Goal: Transaction & Acquisition: Purchase product/service

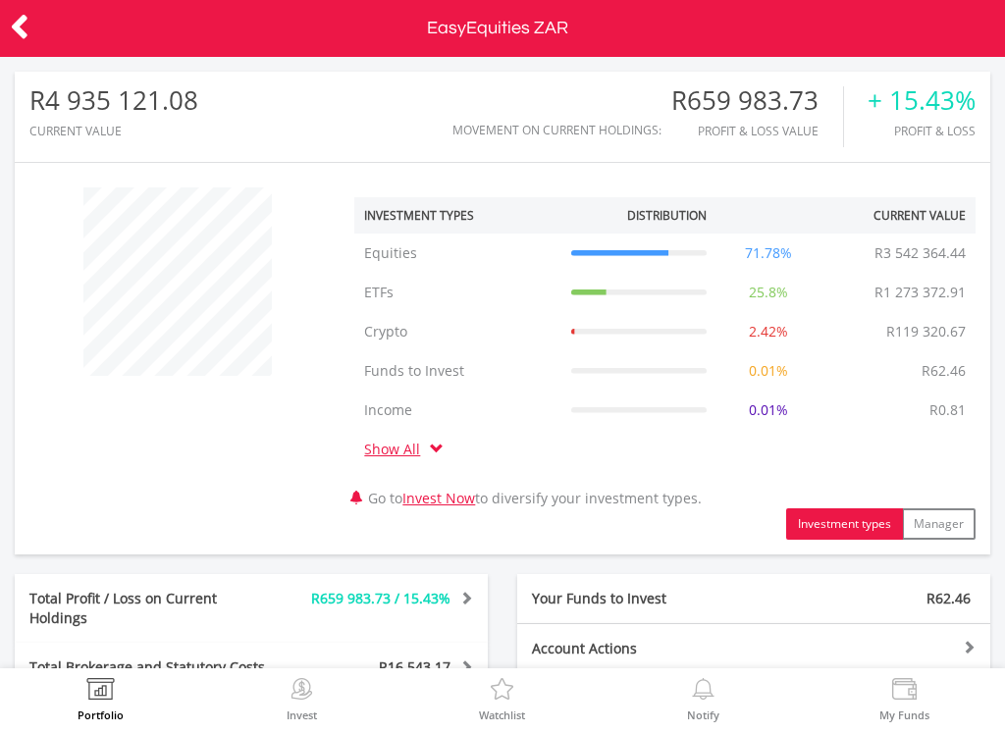
click at [17, 26] on icon at bounding box center [20, 27] width 20 height 38
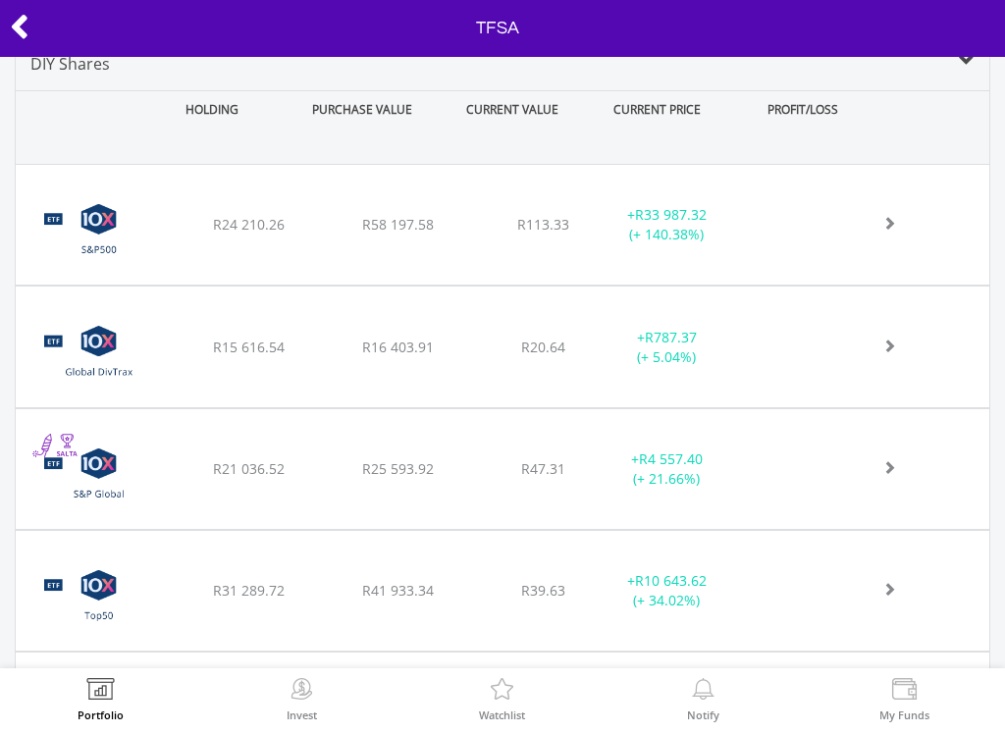
scroll to position [834, 0]
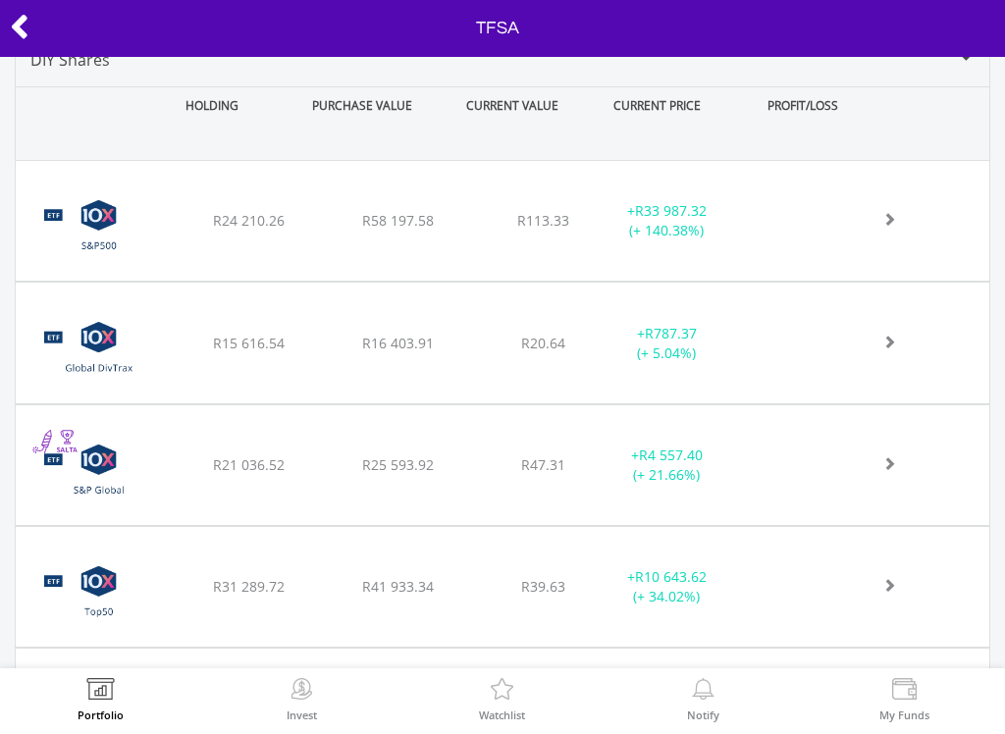
click at [157, 469] on img at bounding box center [99, 475] width 146 height 90
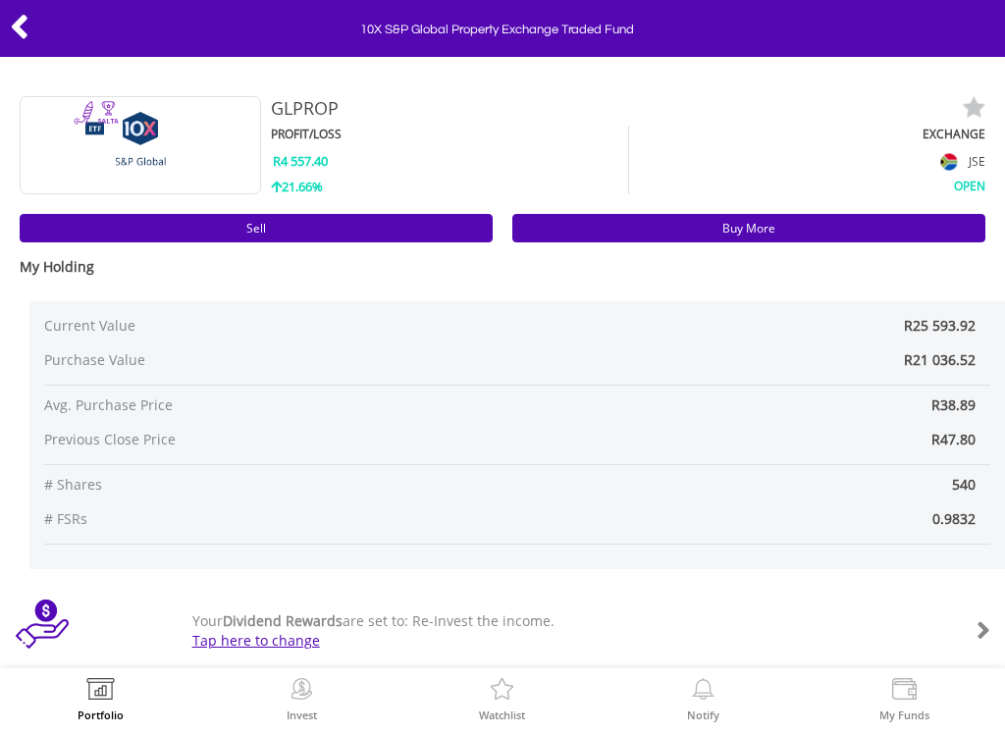
click at [26, 34] on icon at bounding box center [20, 27] width 20 height 38
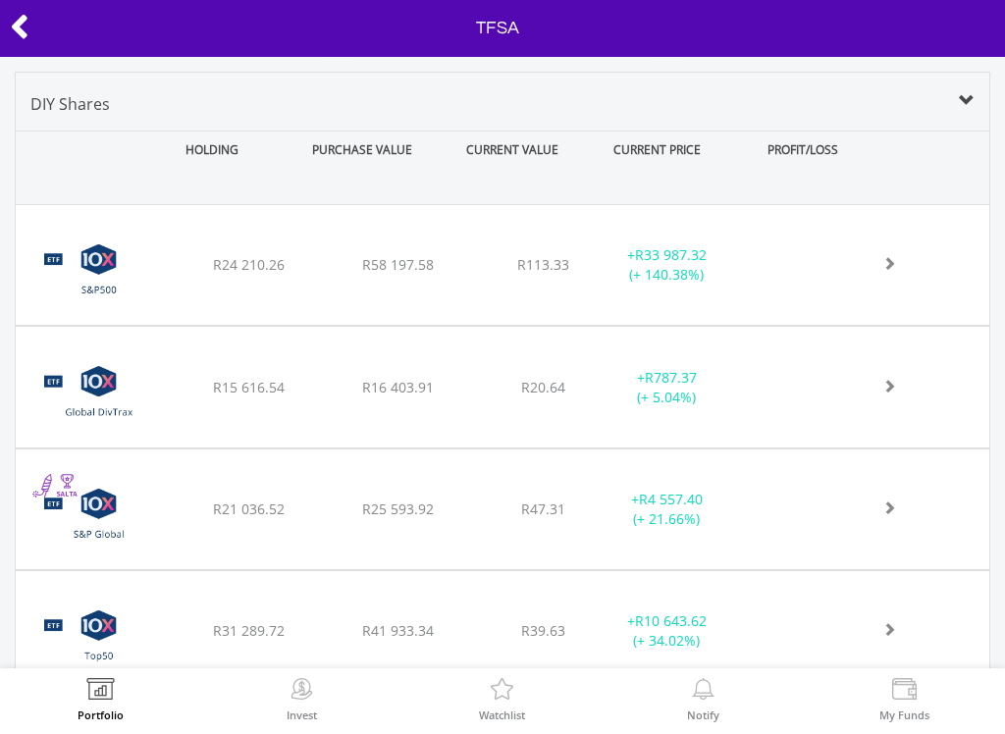
scroll to position [790, 0]
click at [149, 259] on img at bounding box center [99, 274] width 146 height 90
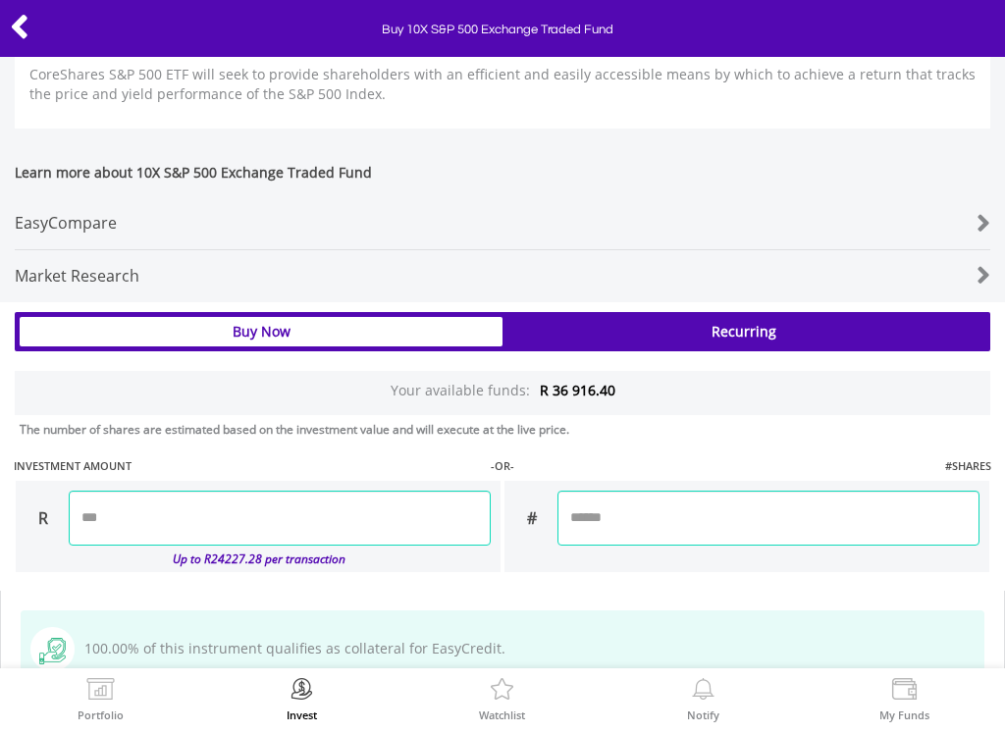
scroll to position [1167, 0]
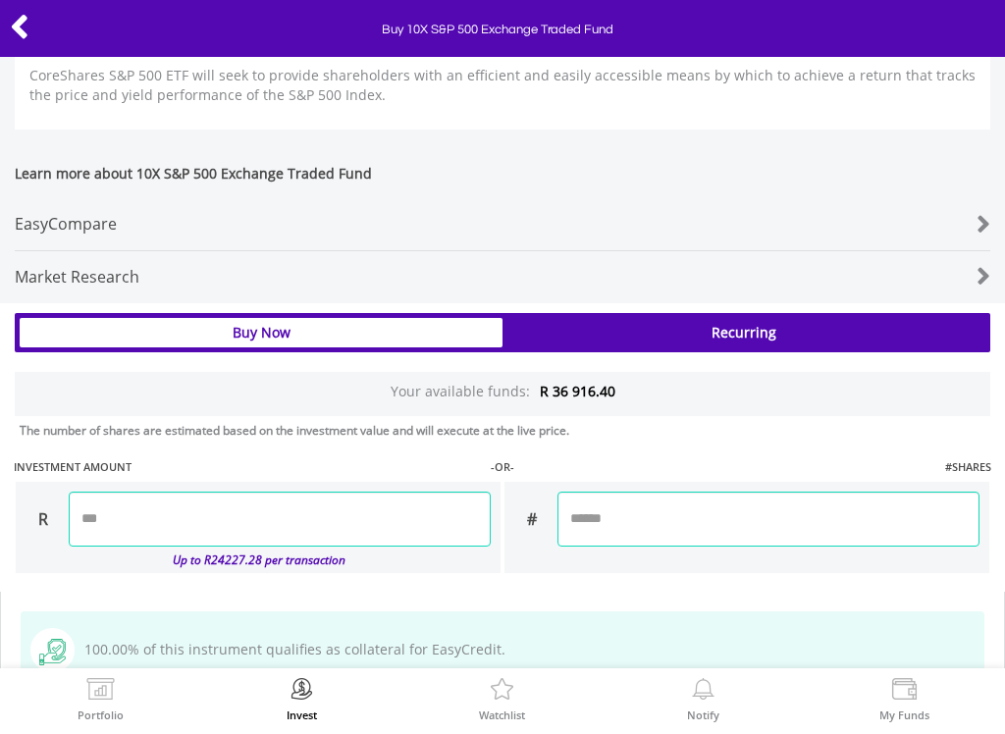
click at [139, 533] on input "number" at bounding box center [280, 519] width 422 height 55
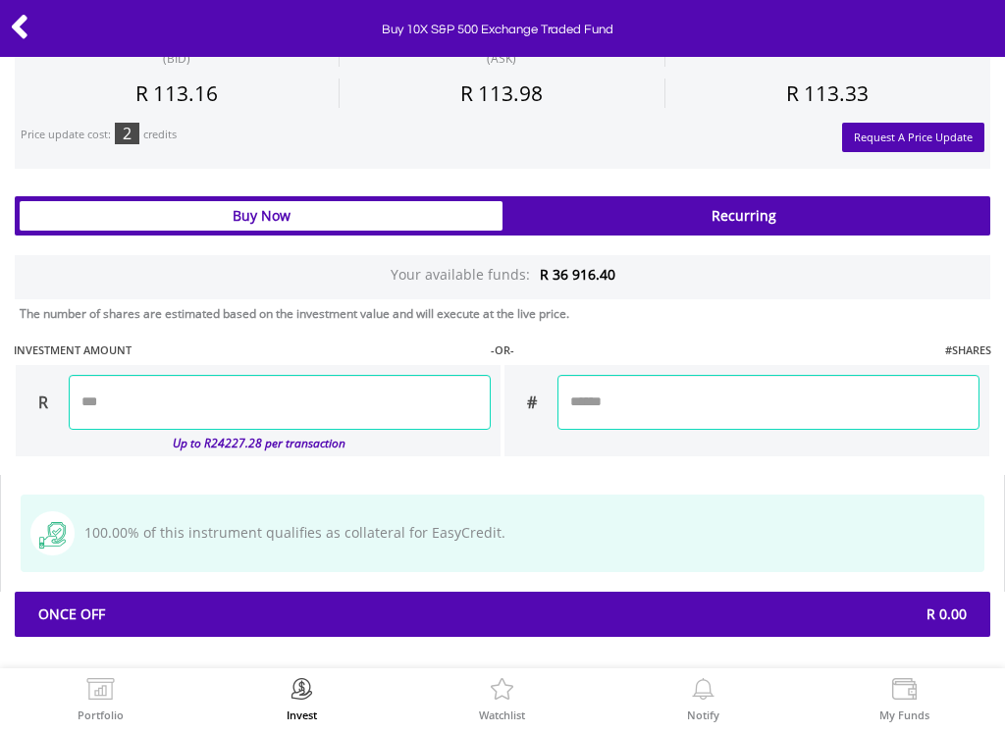
scroll to position [1283, 0]
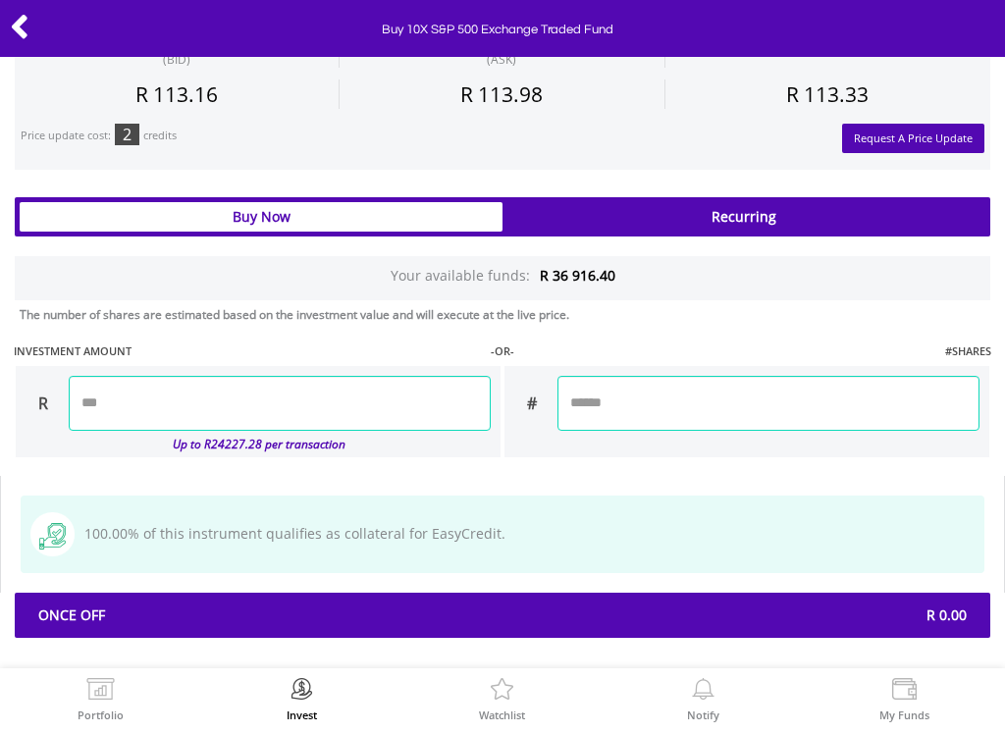
type input "*******"
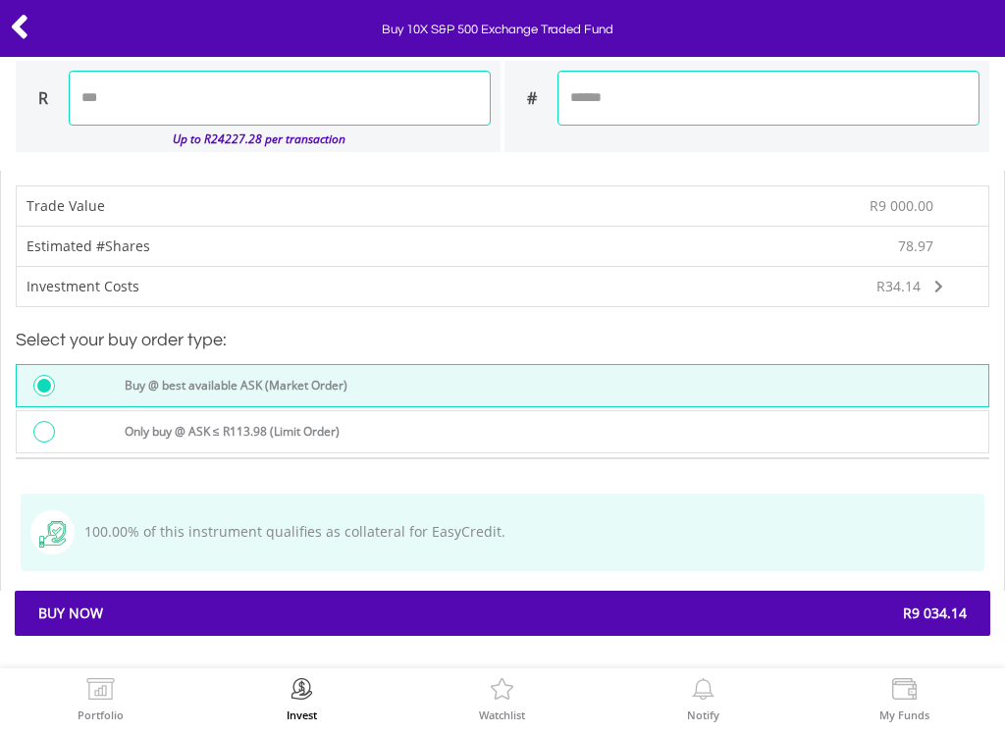
scroll to position [1588, 0]
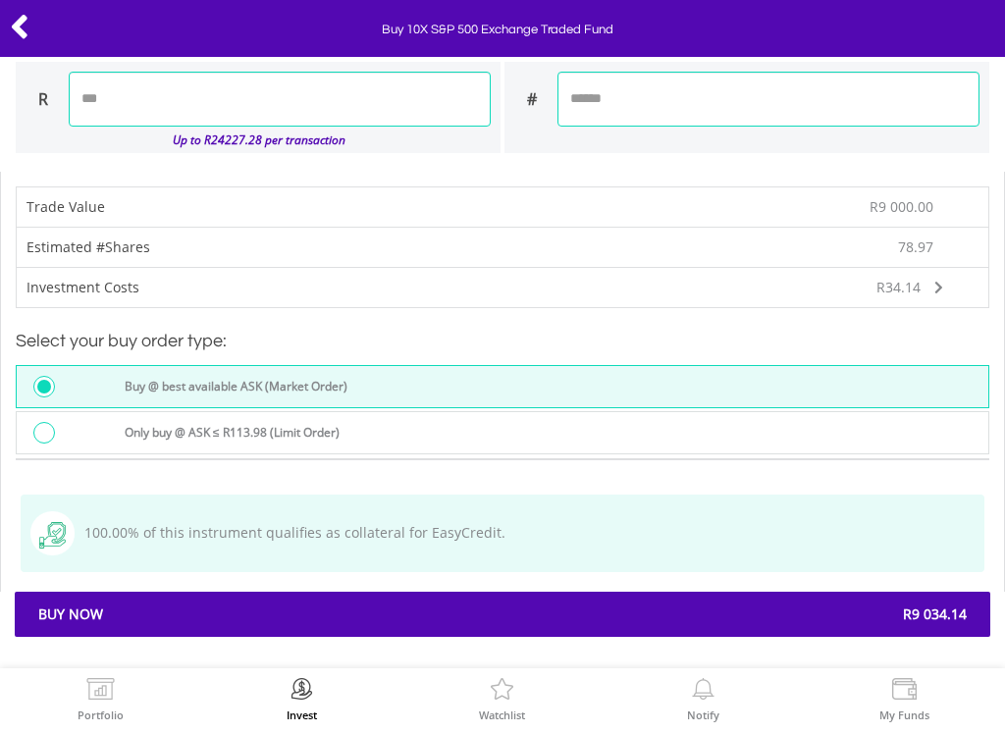
click at [638, 612] on span "R9 034.14" at bounding box center [742, 615] width 479 height 20
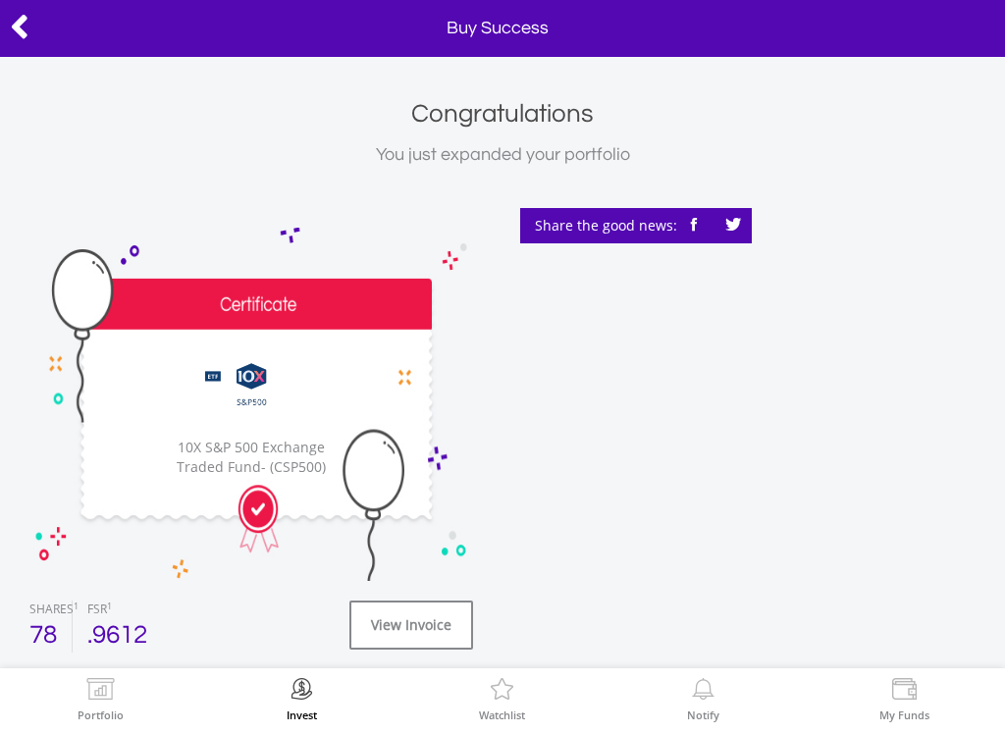
click at [90, 693] on img at bounding box center [100, 691] width 30 height 27
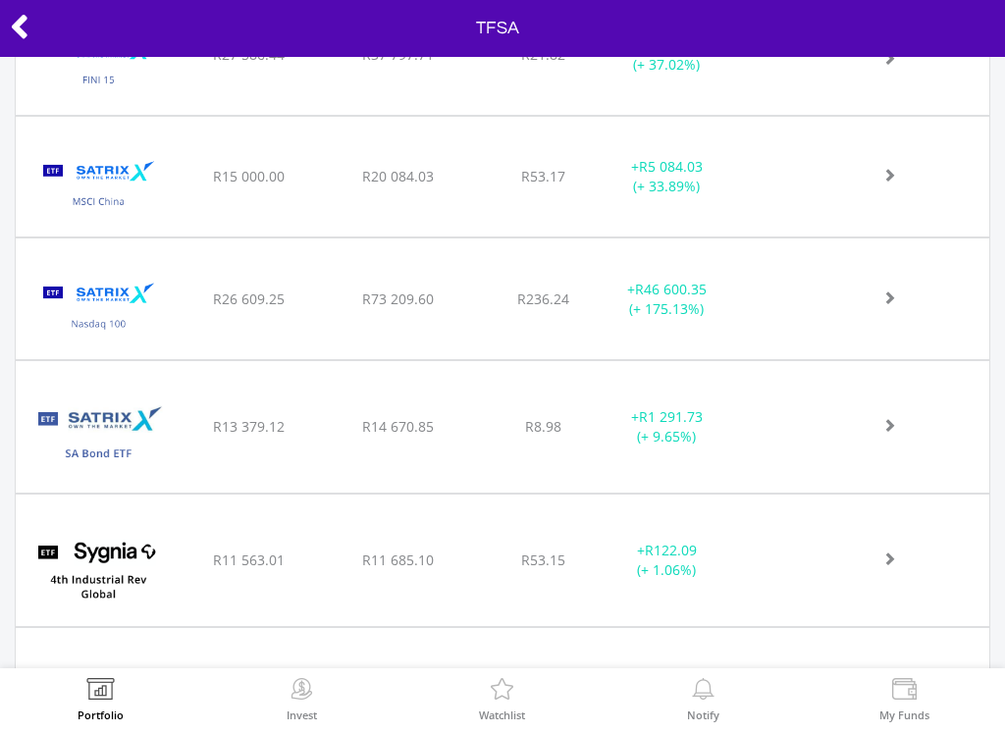
scroll to position [2241, 0]
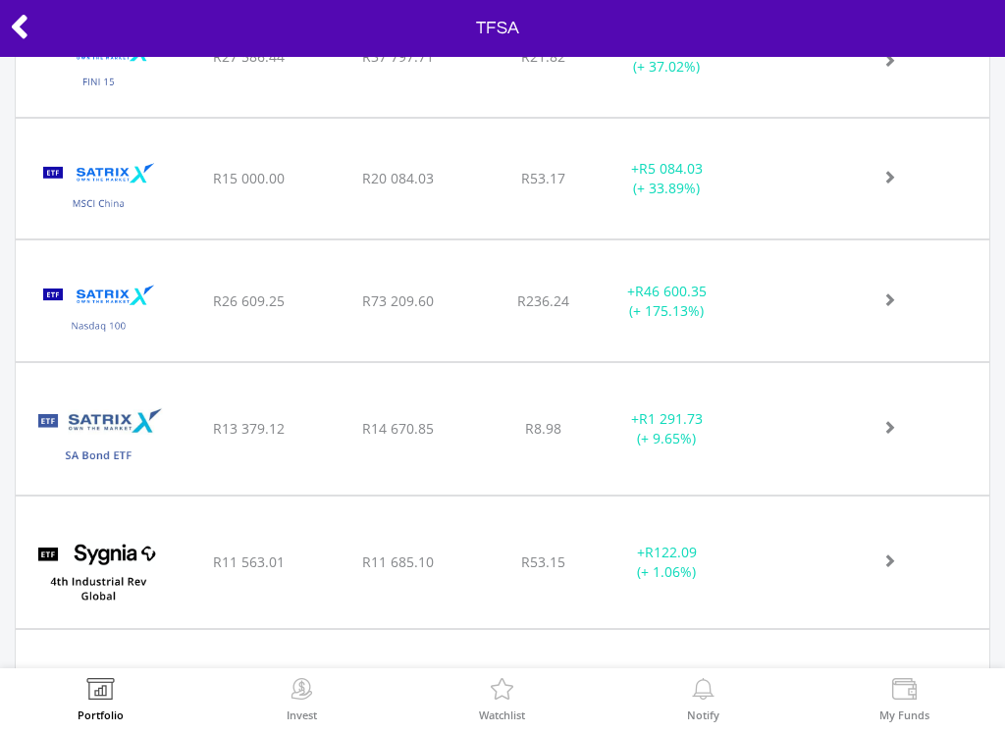
click at [129, 284] on img at bounding box center [99, 310] width 146 height 90
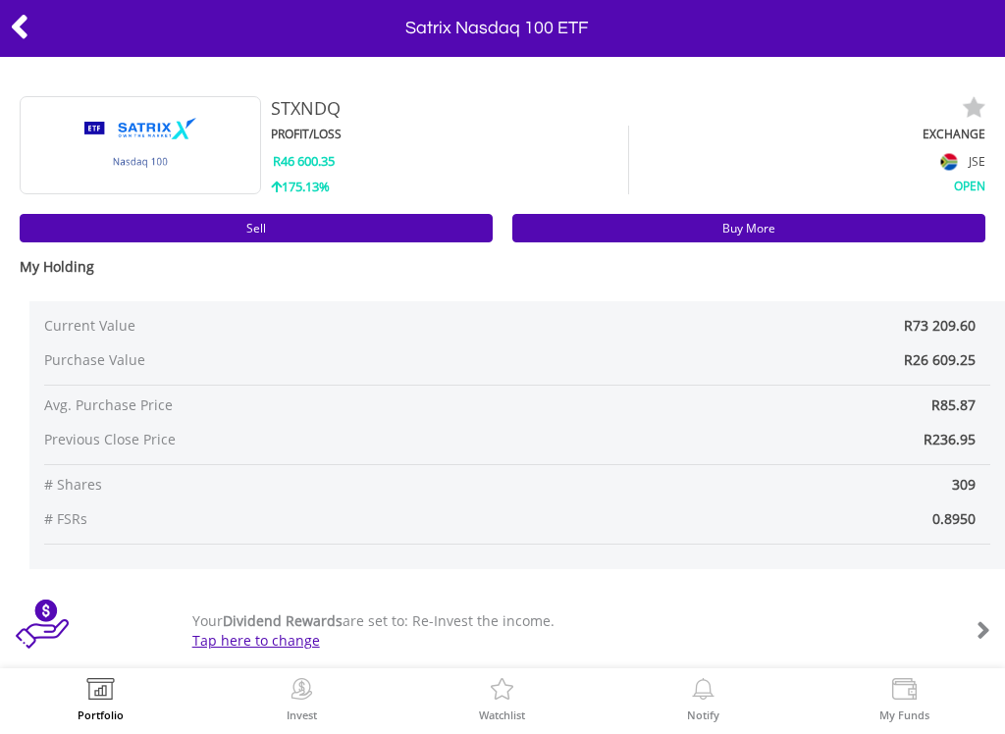
click at [743, 222] on link "Buy More" at bounding box center [749, 228] width 473 height 28
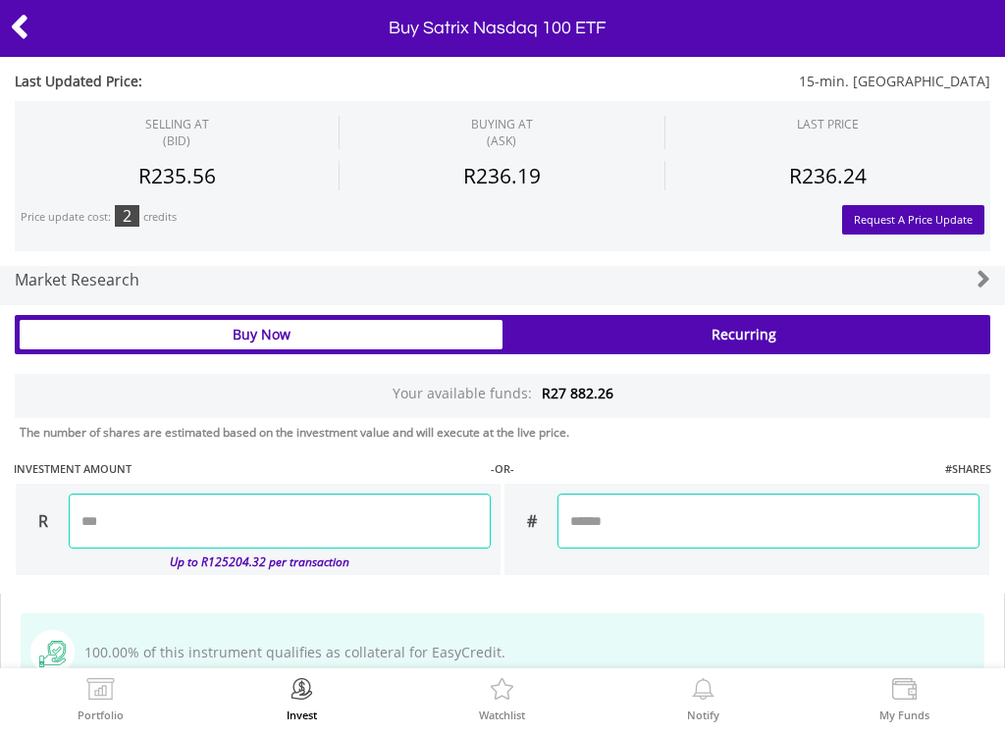
scroll to position [1354, 0]
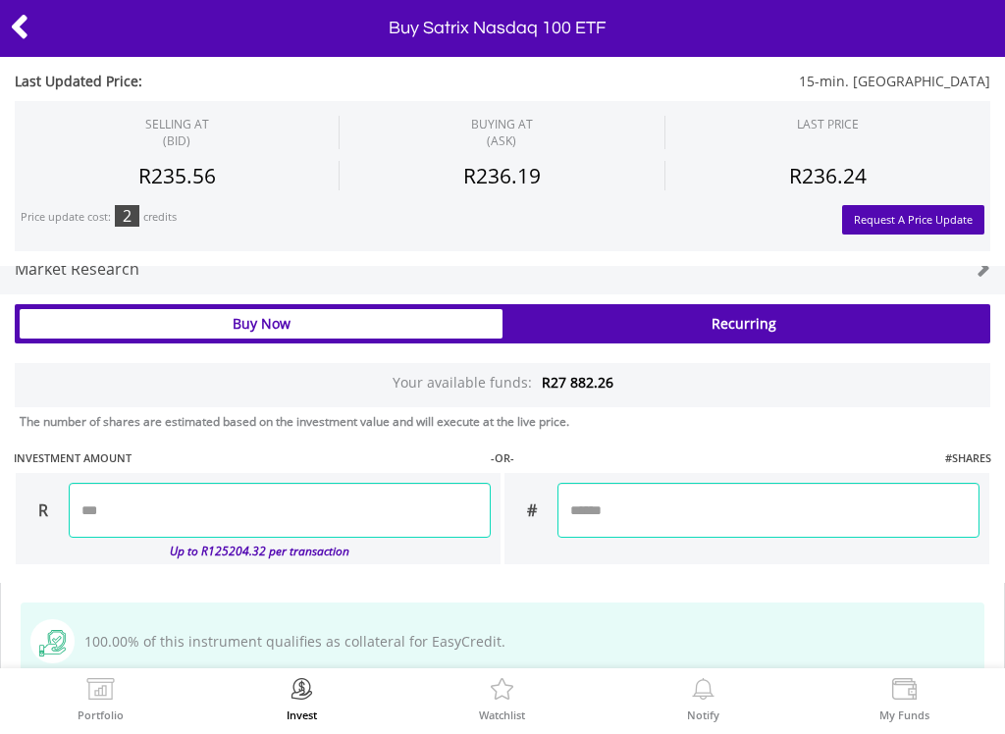
click at [177, 500] on input "number" at bounding box center [280, 510] width 422 height 55
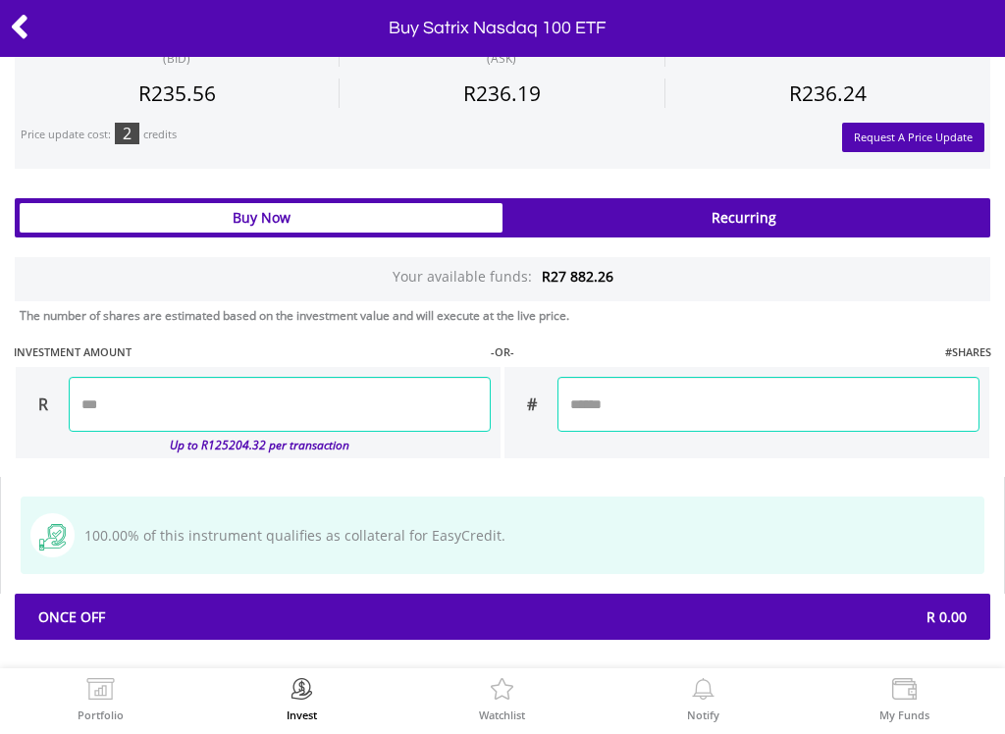
scroll to position [1459, 0]
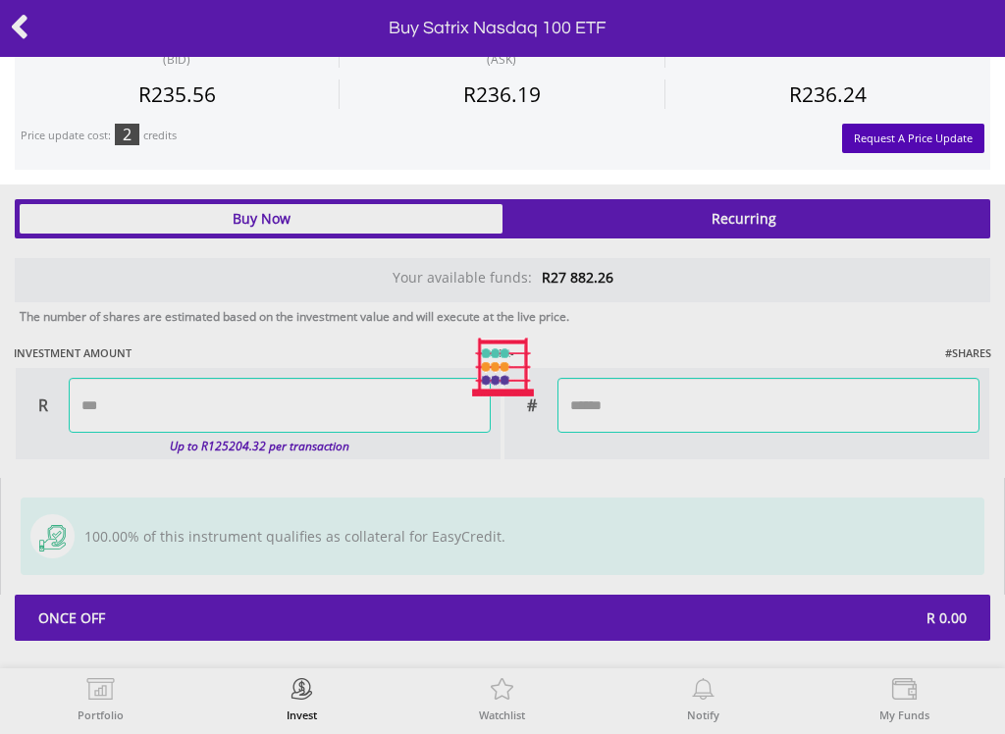
type input "*******"
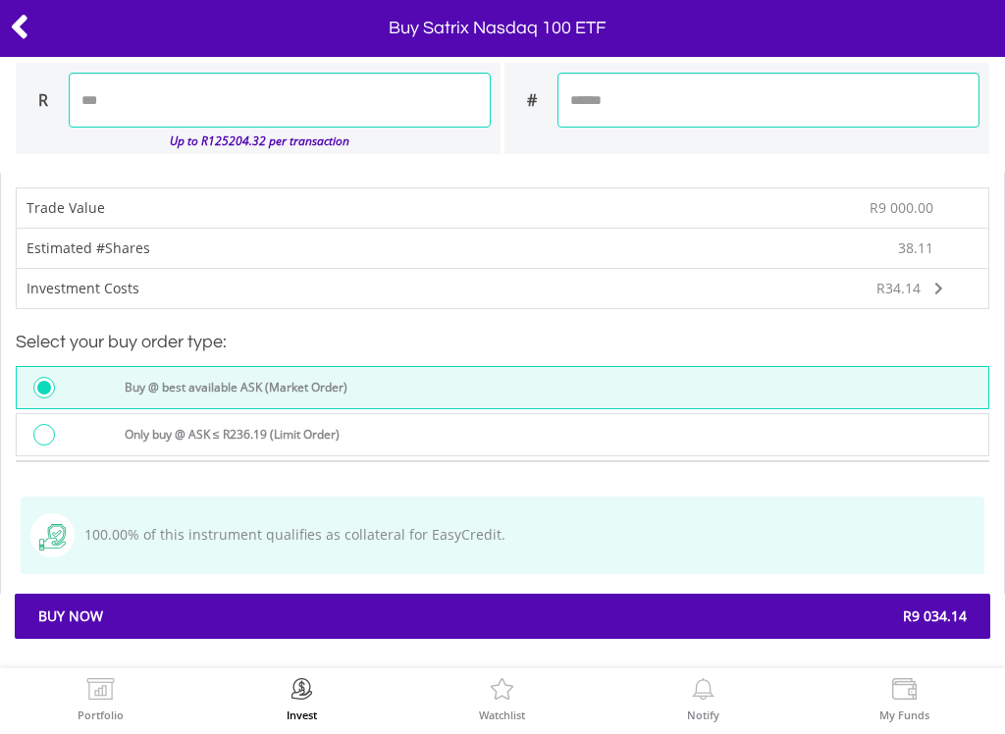
scroll to position [1763, 0]
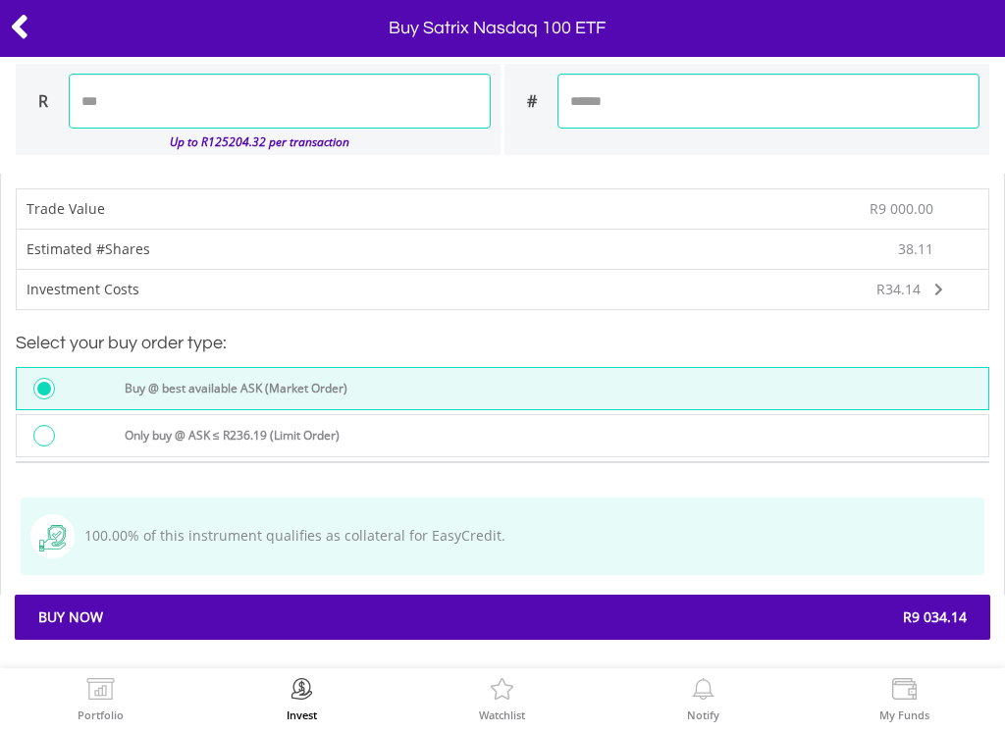
click at [653, 609] on span "R9 034.14" at bounding box center [742, 618] width 479 height 20
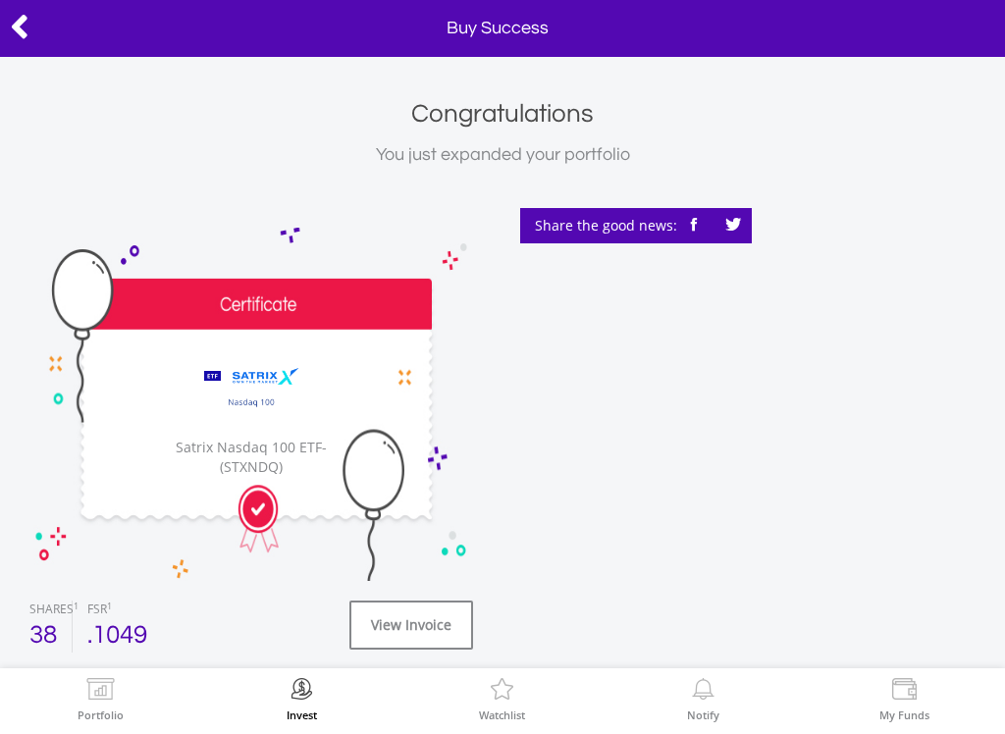
click at [27, 27] on icon at bounding box center [20, 27] width 20 height 38
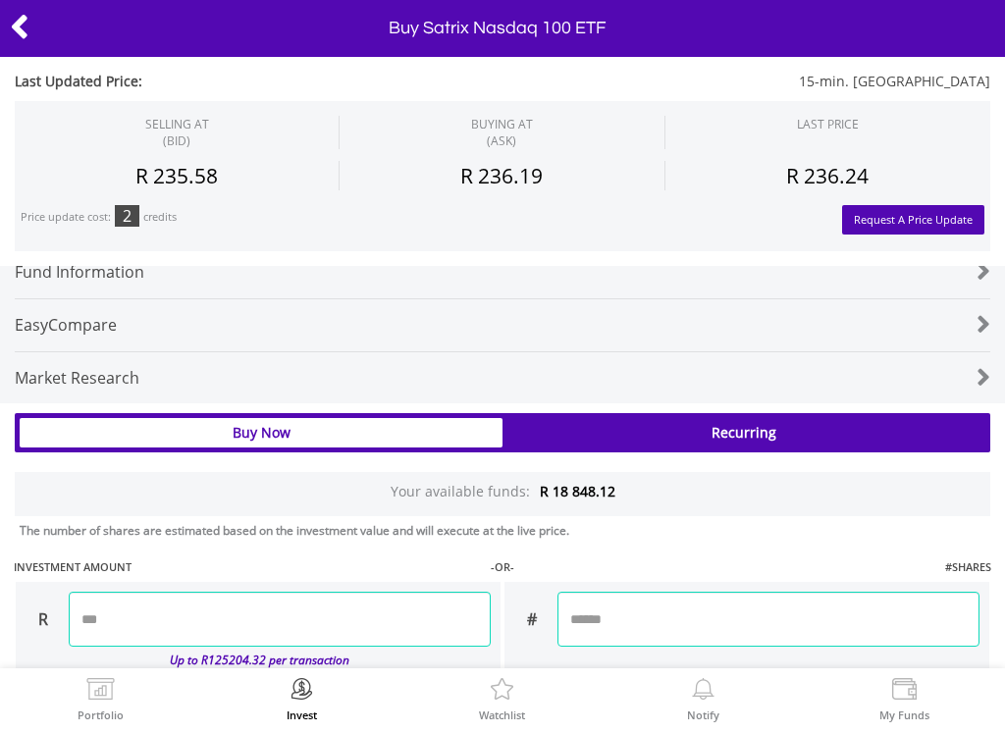
scroll to position [1252, 0]
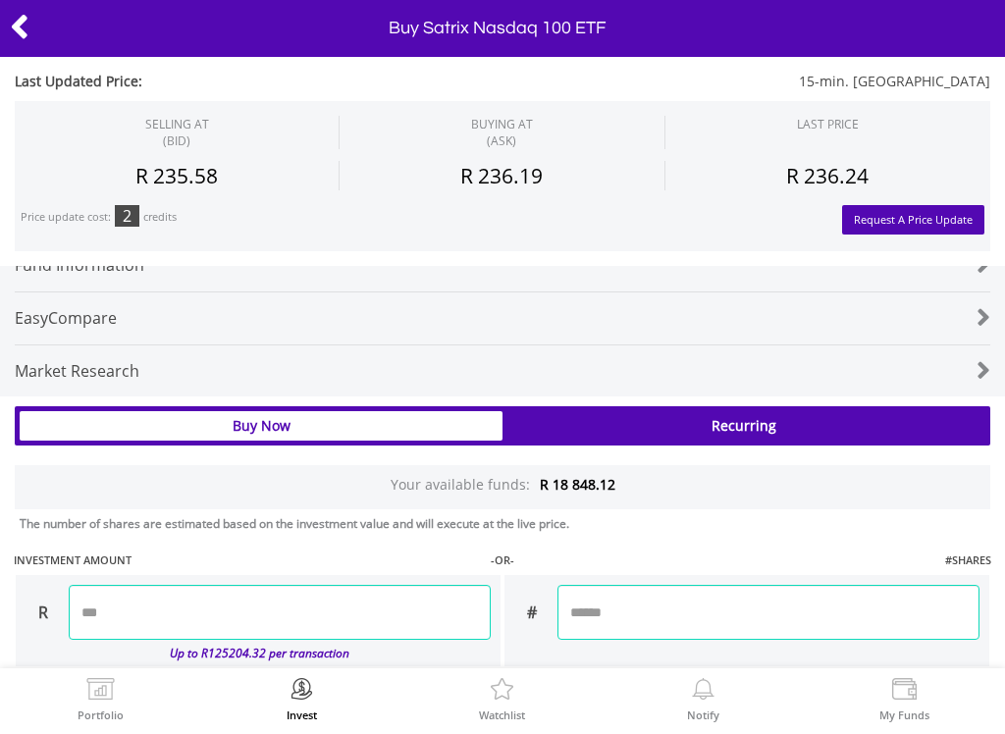
click at [104, 703] on img at bounding box center [100, 691] width 30 height 27
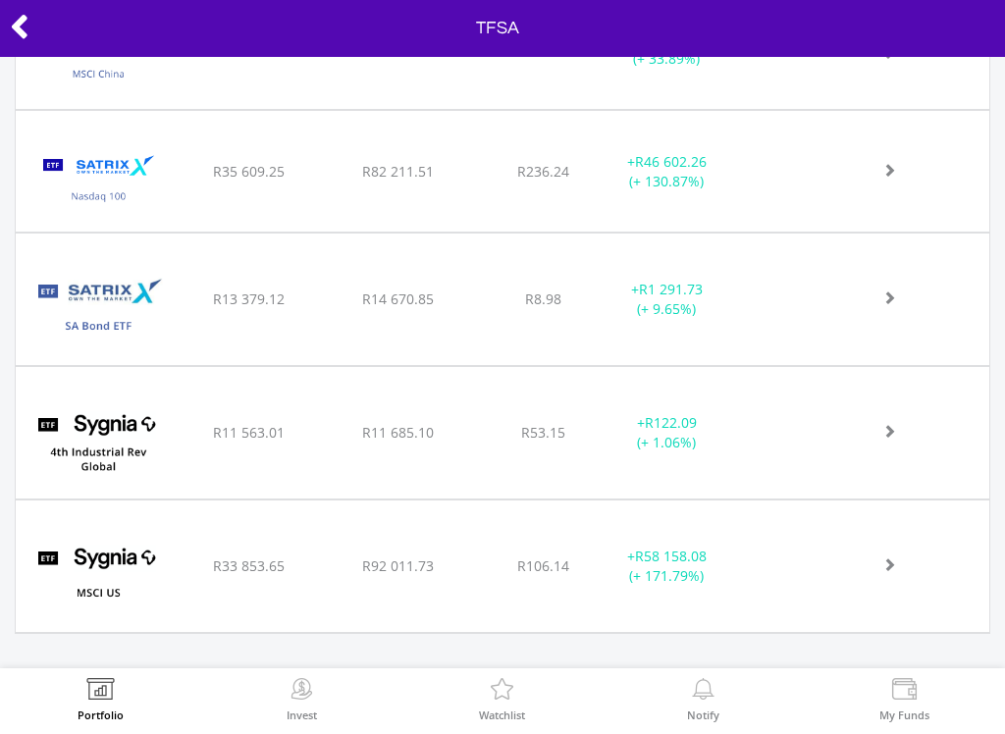
scroll to position [2369, 0]
click at [139, 551] on img at bounding box center [99, 577] width 146 height 102
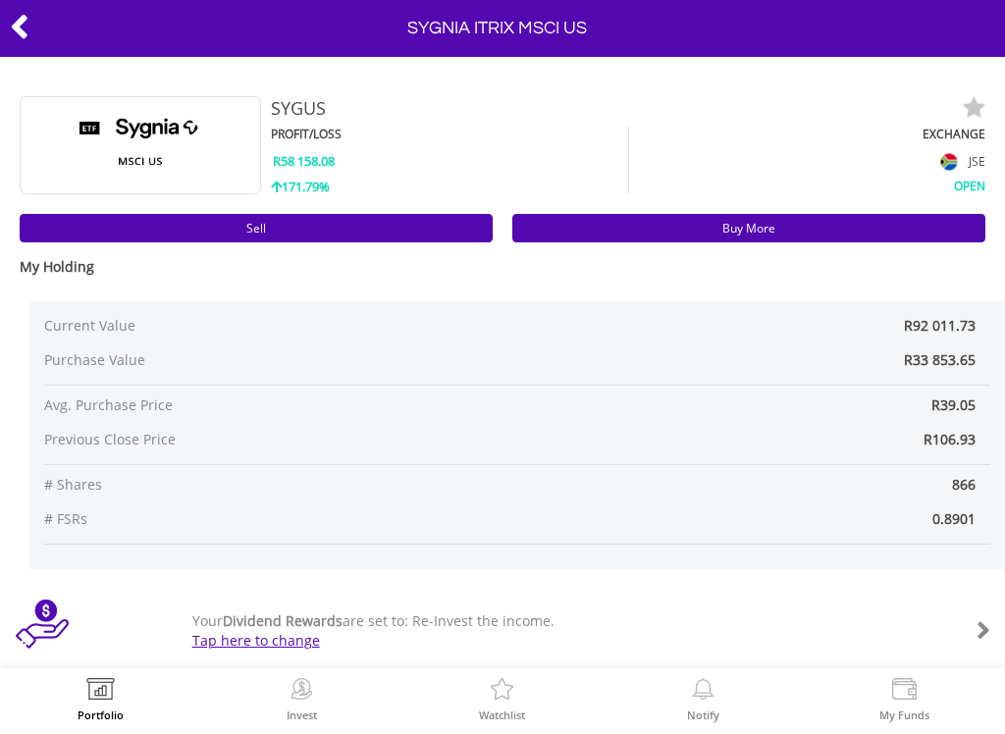
click at [767, 224] on link "Buy More" at bounding box center [749, 228] width 473 height 28
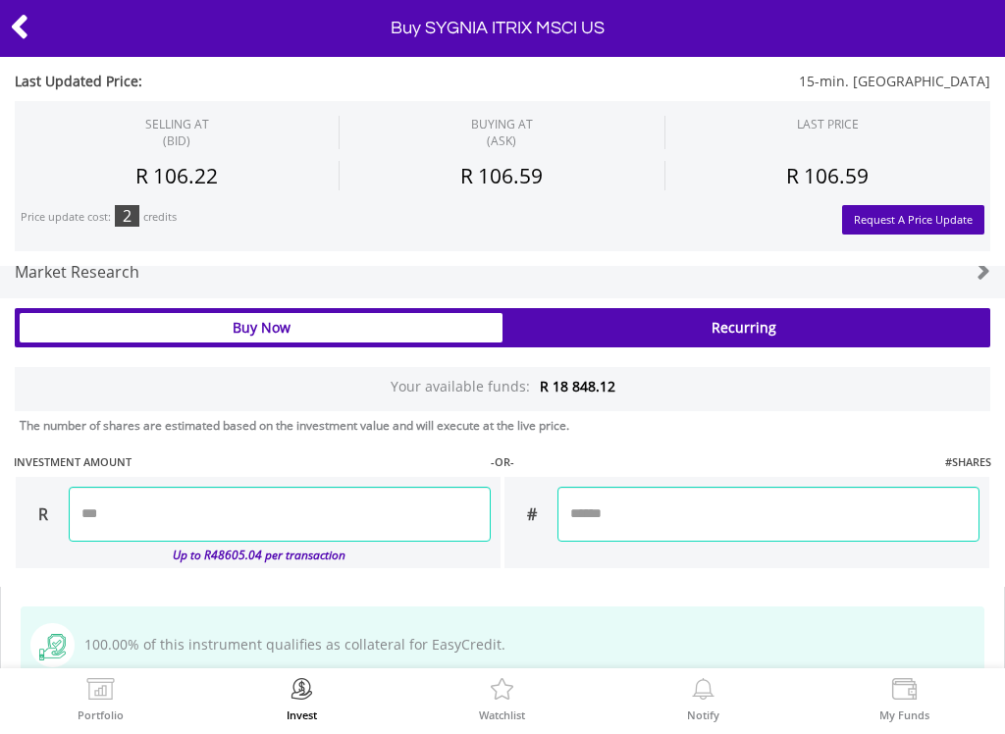
scroll to position [1183, 0]
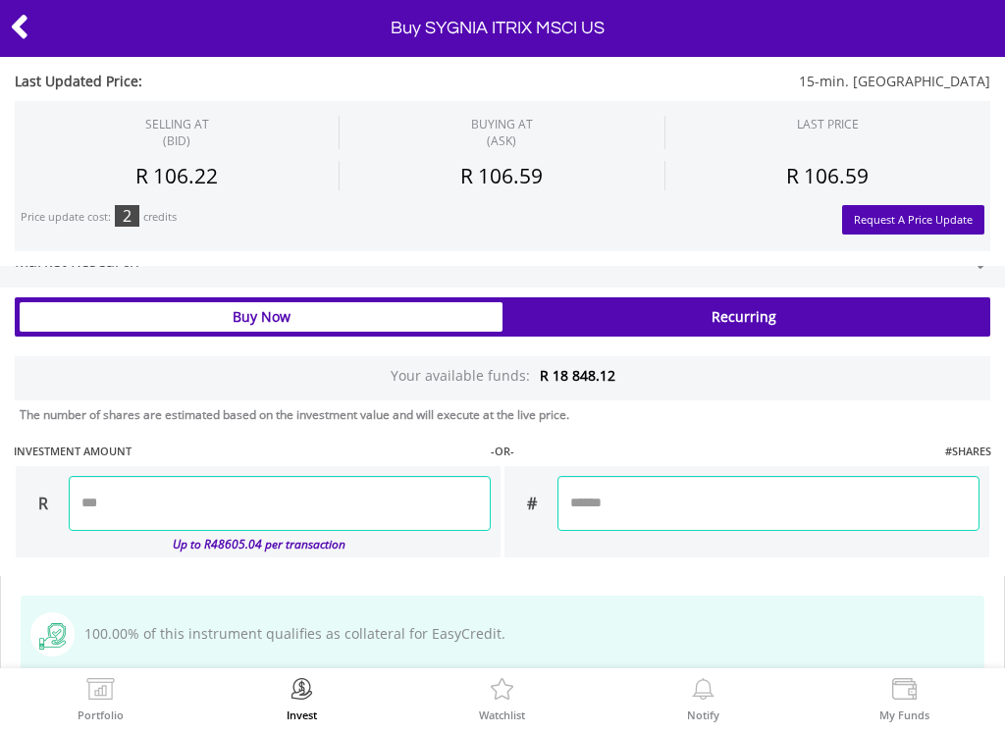
click at [141, 513] on input "number" at bounding box center [280, 503] width 422 height 55
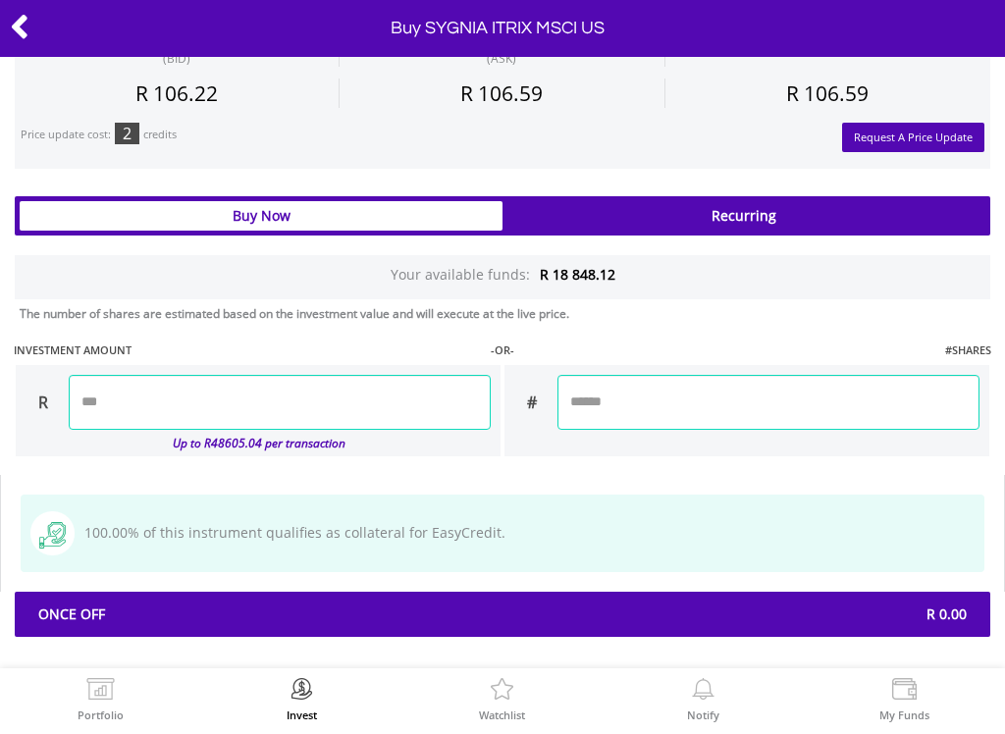
scroll to position [1283, 0]
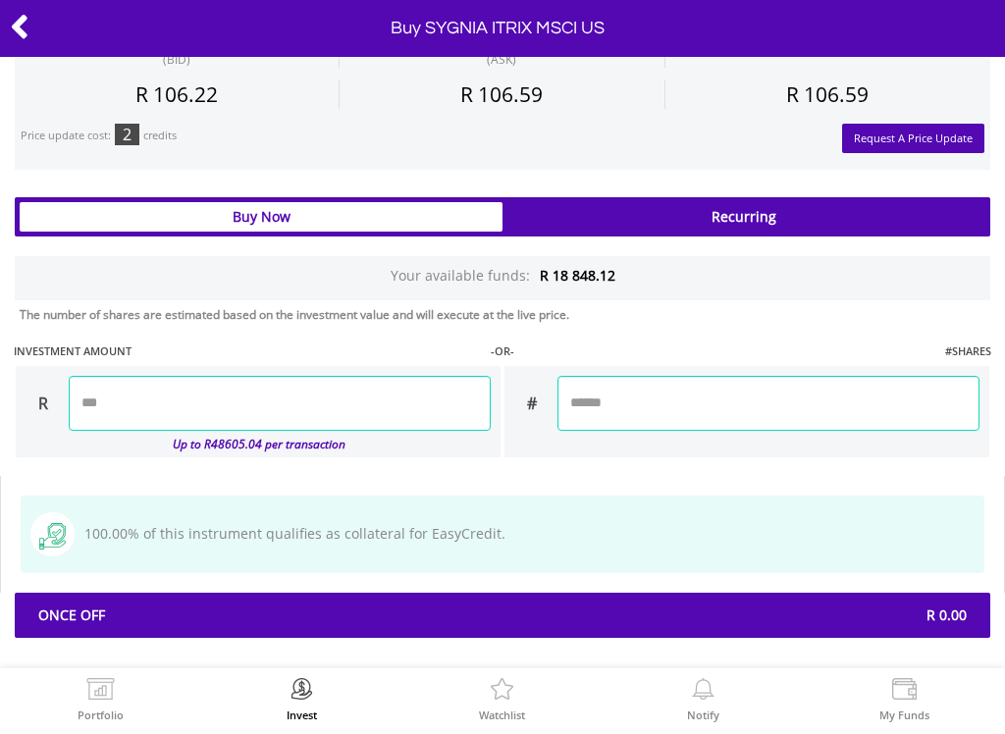
type input "*******"
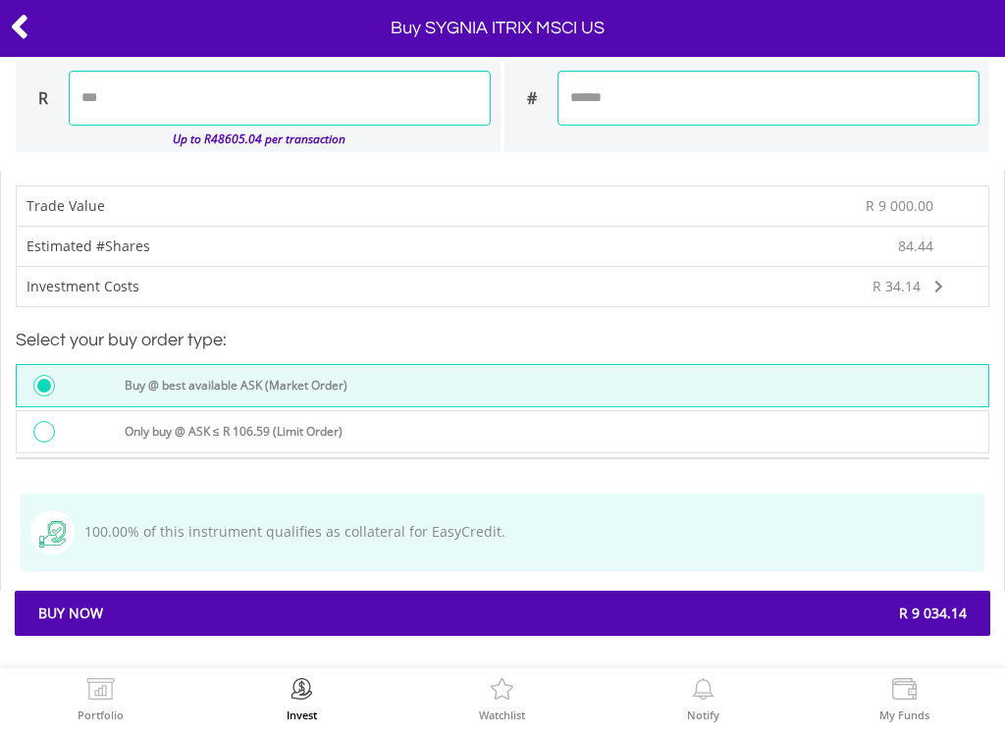
scroll to position [1588, 0]
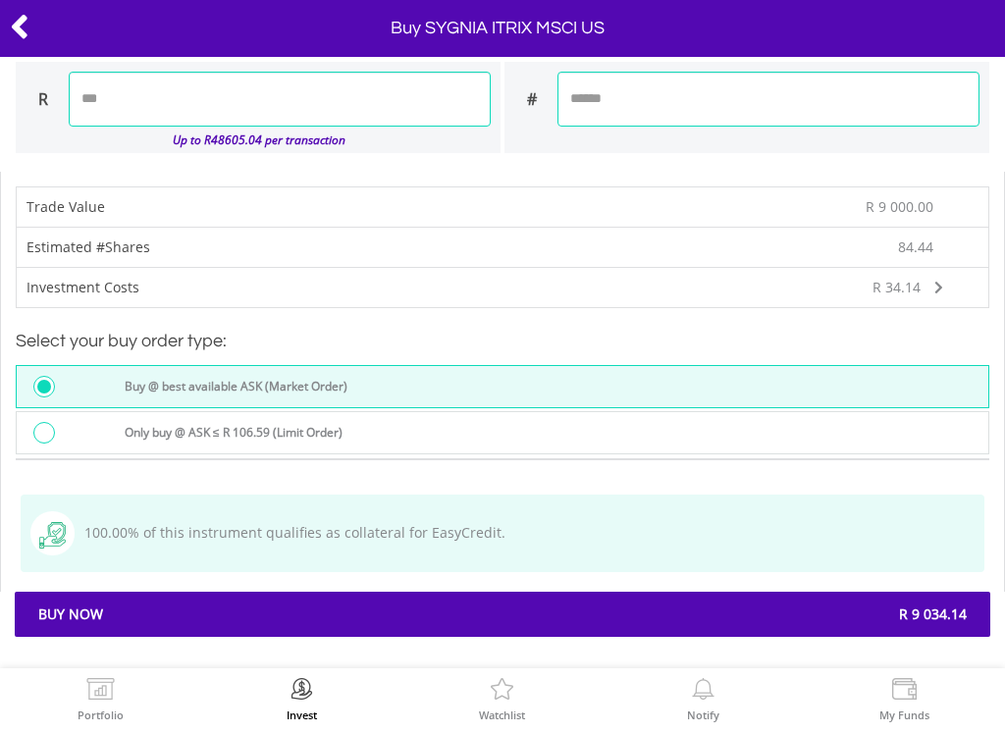
click at [616, 605] on span "R 9 034.14" at bounding box center [742, 615] width 479 height 20
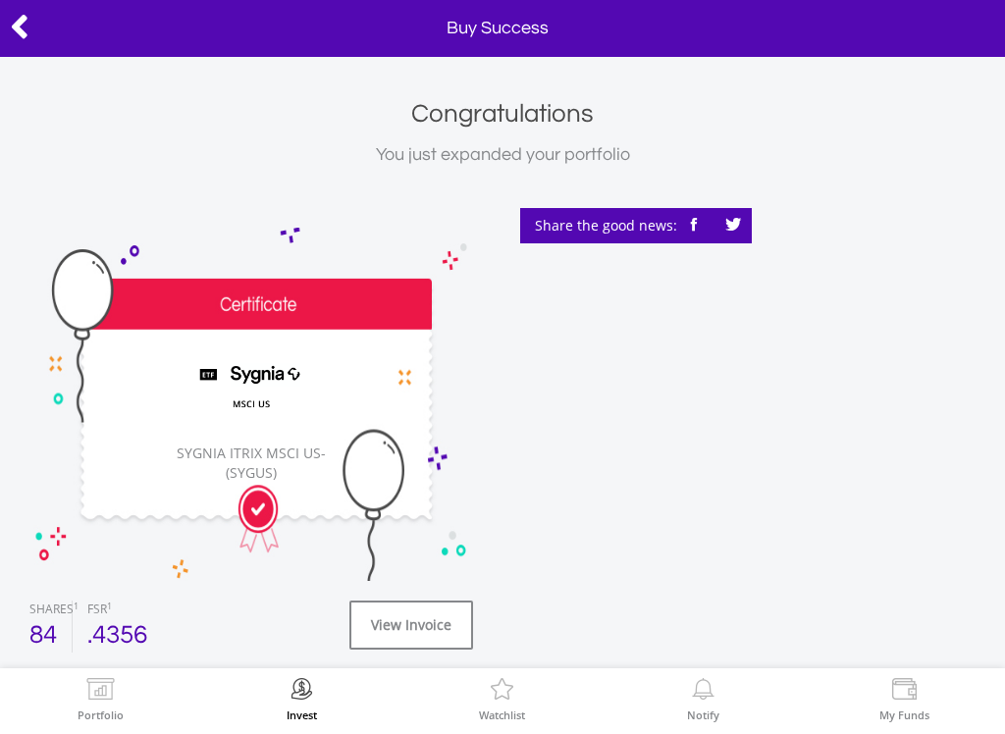
click at [102, 702] on img at bounding box center [100, 691] width 30 height 27
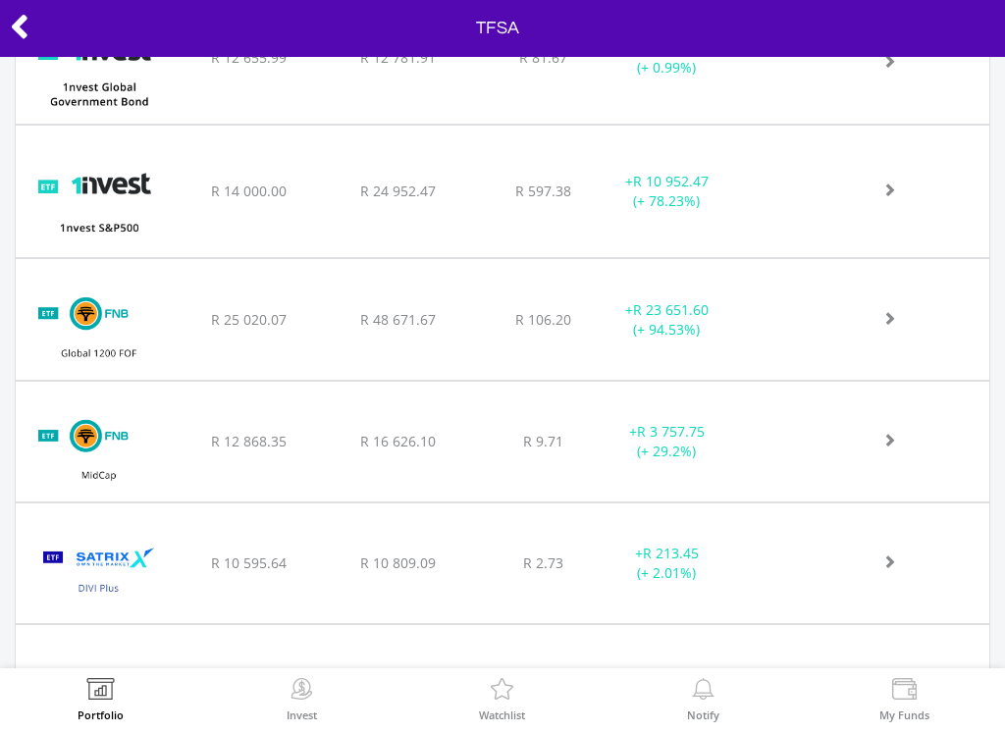
scroll to position [1611, 0]
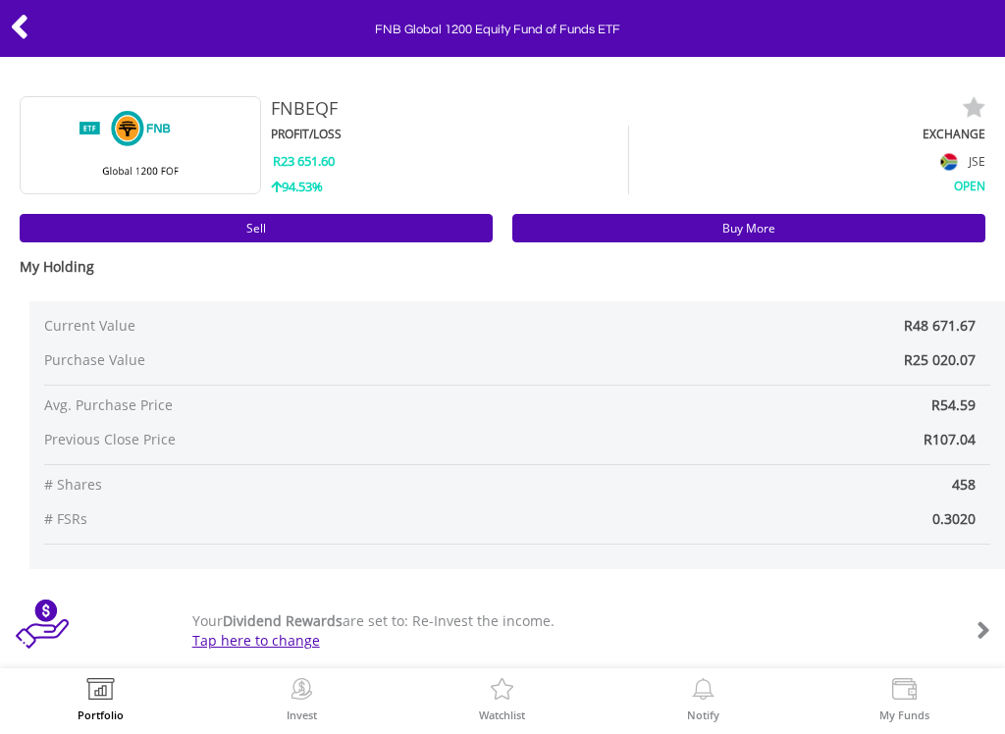
click at [753, 231] on link "Buy More" at bounding box center [749, 228] width 473 height 28
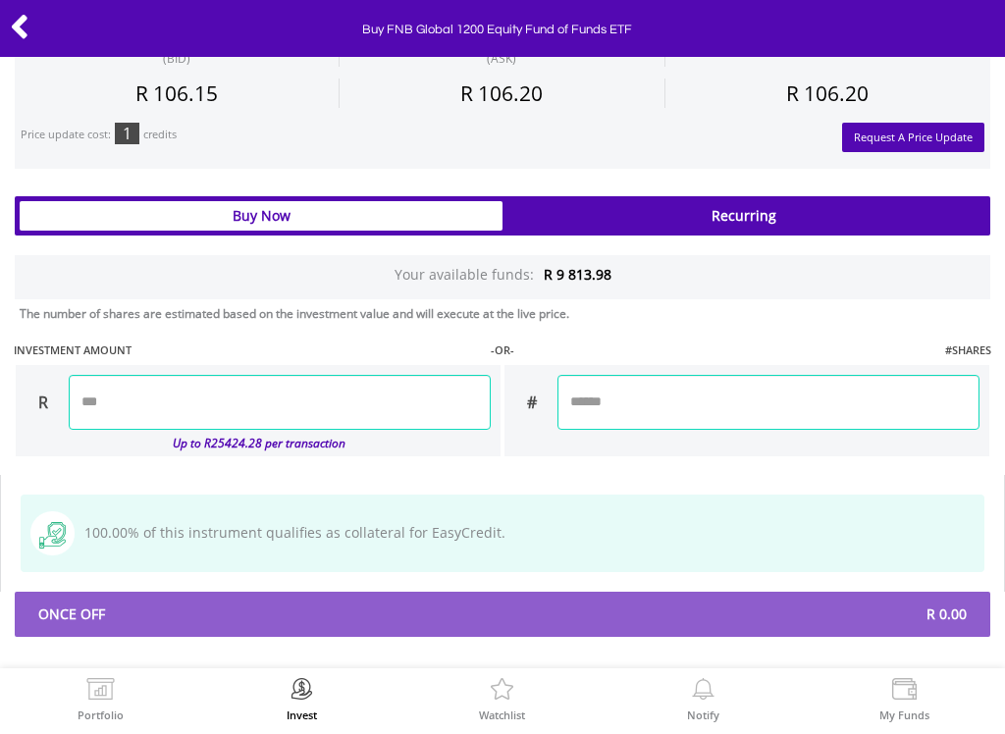
scroll to position [1138, 0]
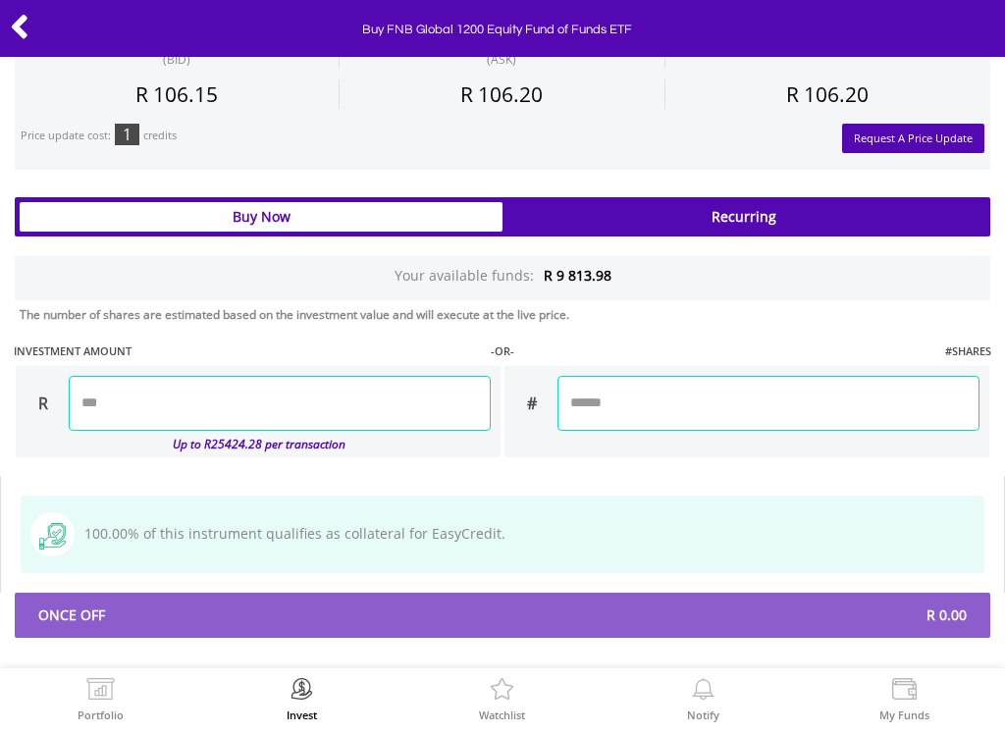
click at [169, 393] on input "number" at bounding box center [280, 403] width 422 height 55
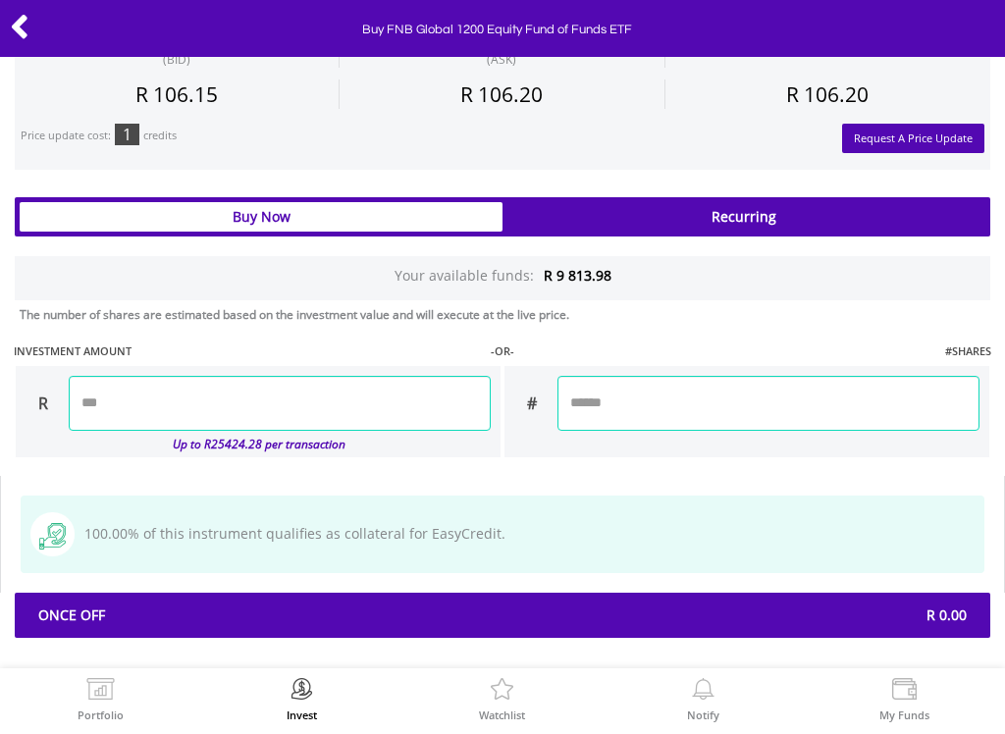
click at [685, 623] on div "Last Updated Price: 15-min. [GEOGRAPHIC_DATA] SELLING AT (BID) BUYING AT (ASK) …" at bounding box center [502, 60] width 1005 height 1157
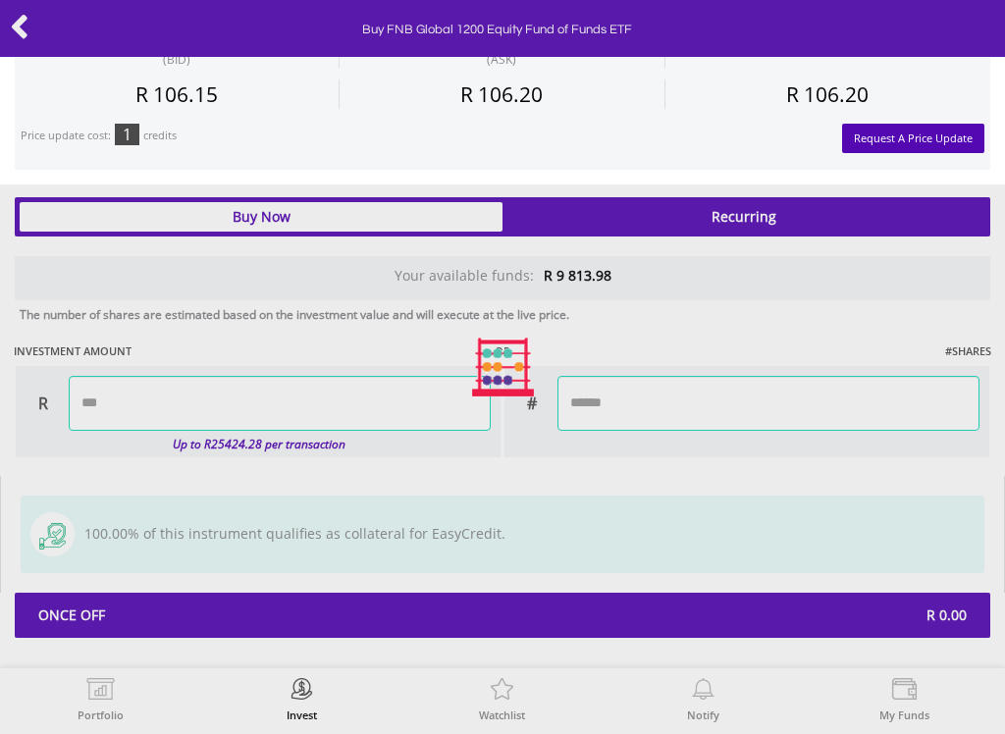
type input "*******"
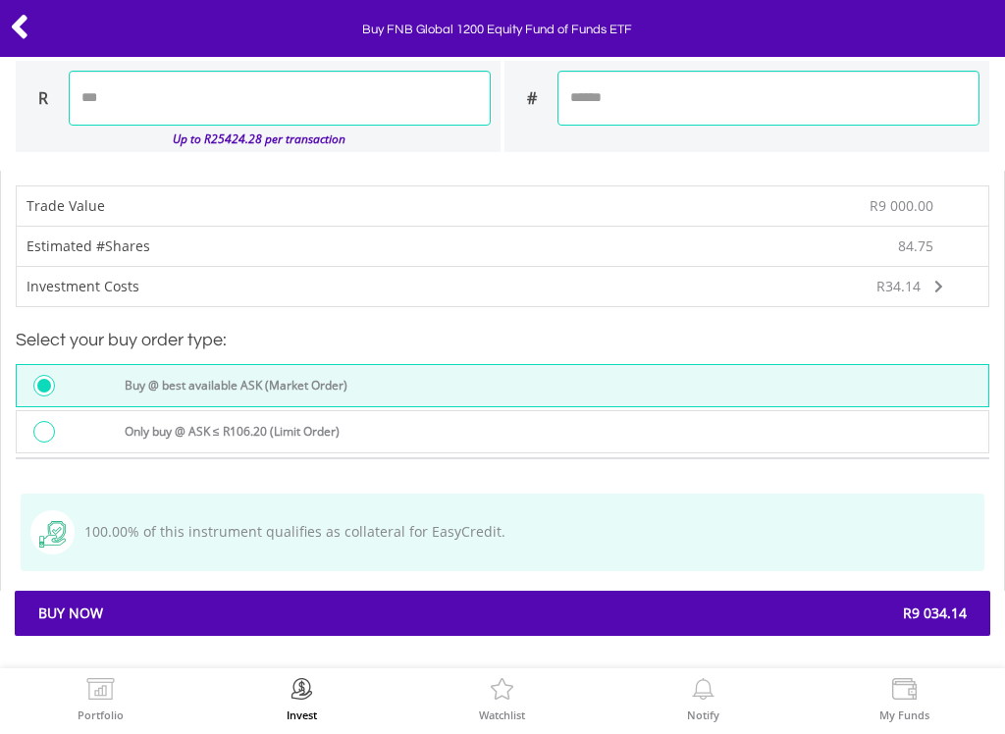
scroll to position [1442, 0]
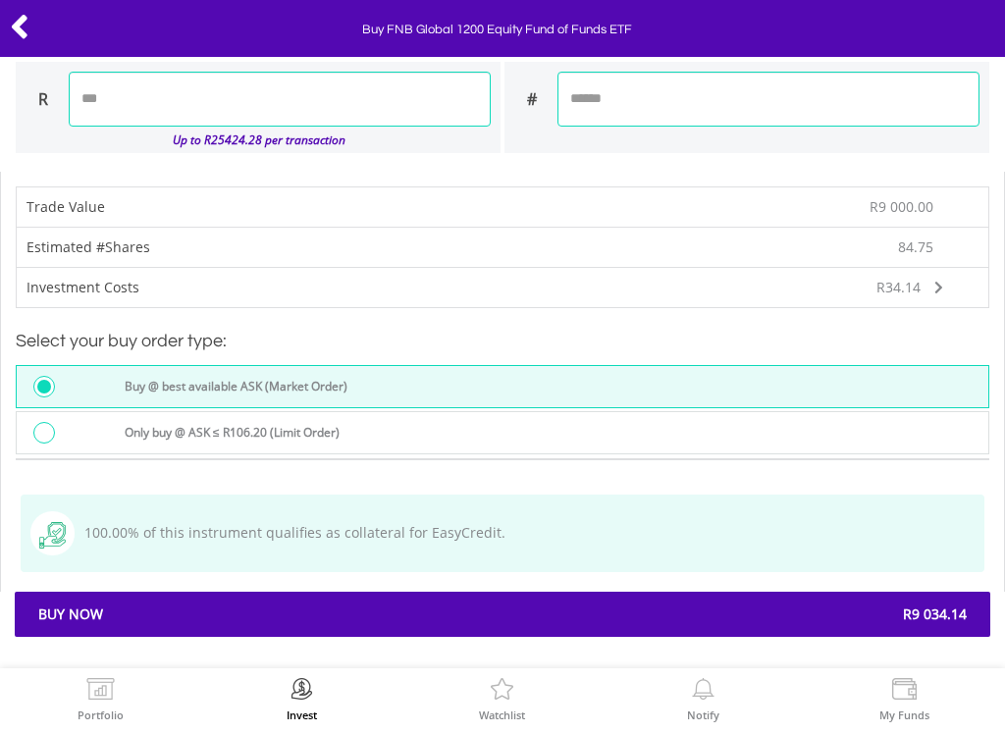
click at [647, 609] on span "R9 034.14" at bounding box center [742, 615] width 479 height 20
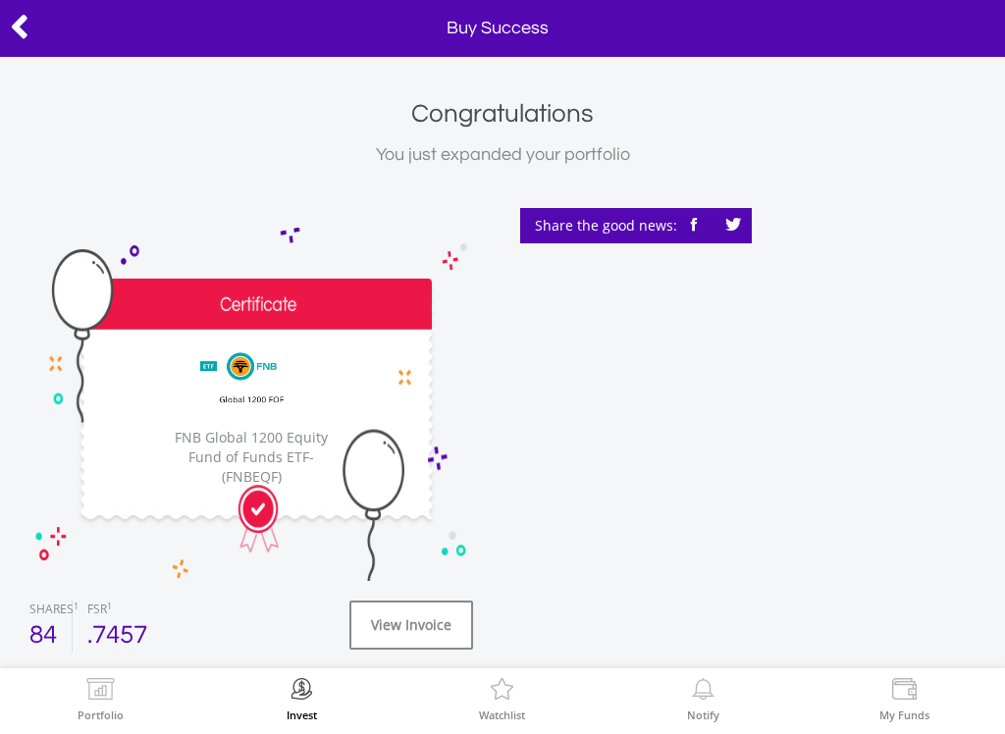
click at [104, 703] on img at bounding box center [100, 691] width 30 height 27
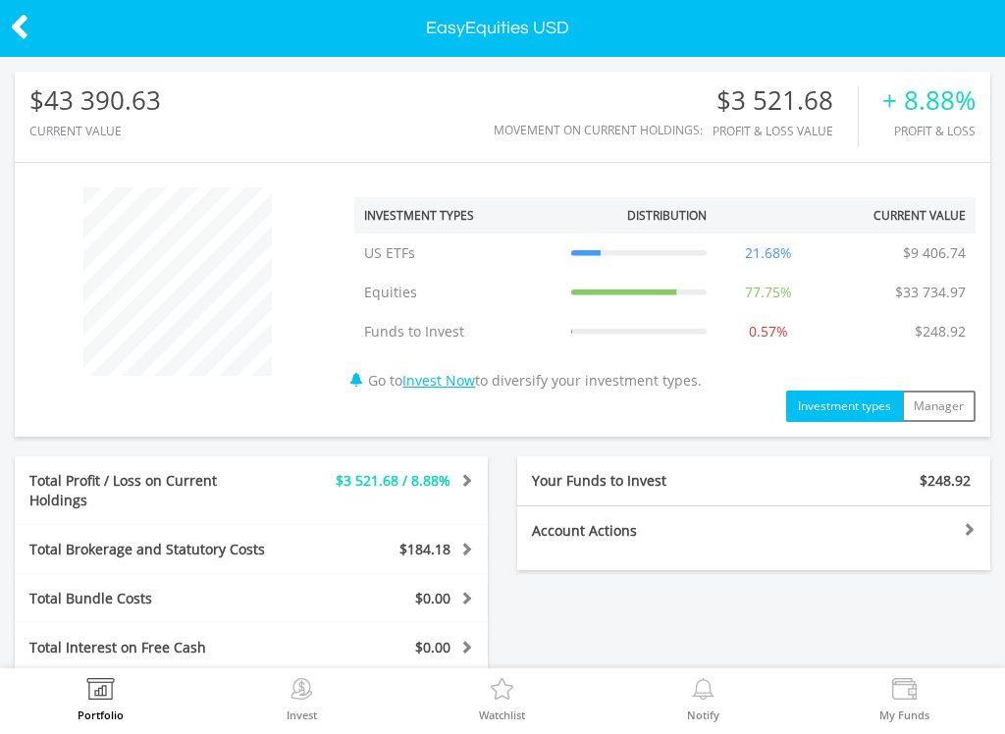
click at [95, 699] on img at bounding box center [100, 691] width 30 height 27
